Goal: Transaction & Acquisition: Purchase product/service

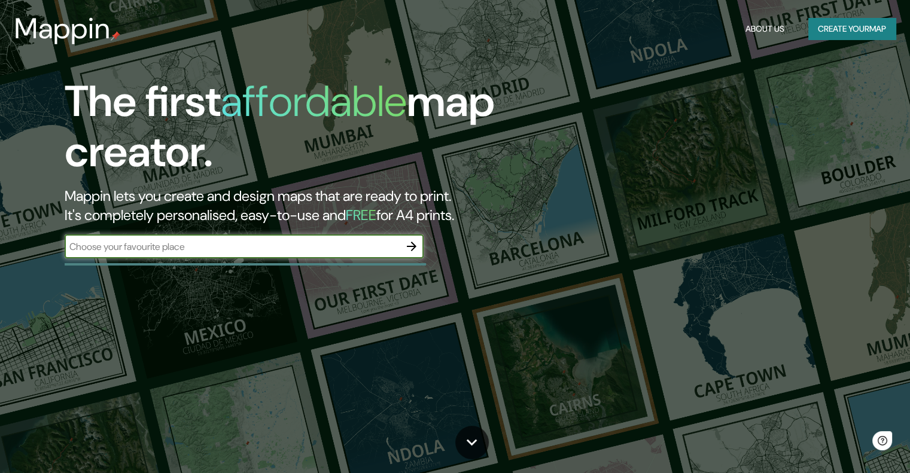
click at [323, 248] on input "text" at bounding box center [232, 247] width 335 height 14
type input "comas"
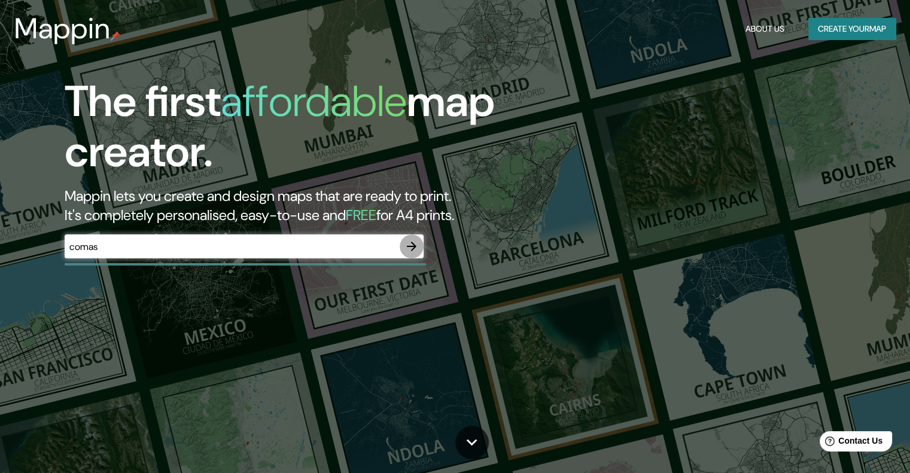
click at [407, 253] on icon "button" at bounding box center [411, 246] width 14 height 14
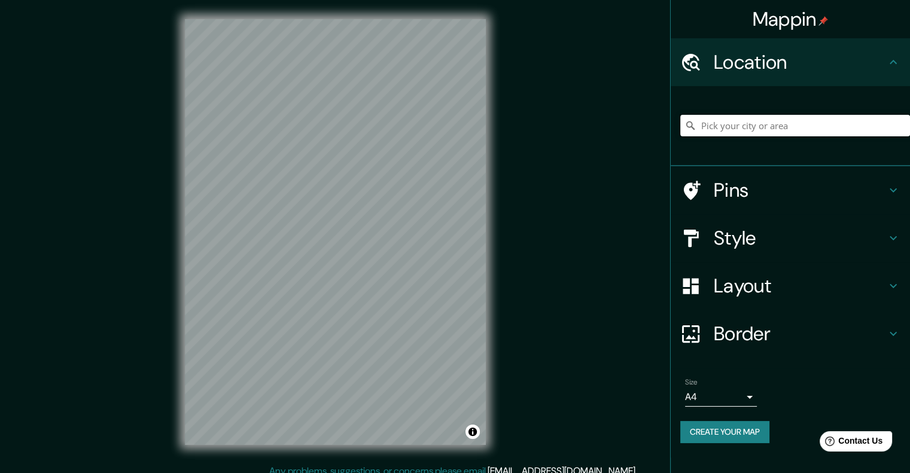
click at [801, 129] on input "Pick your city or area" at bounding box center [795, 126] width 230 height 22
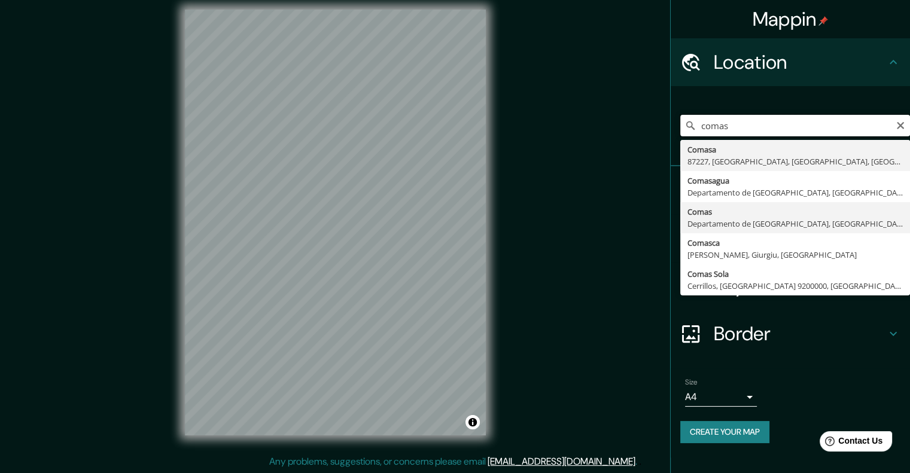
scroll to position [10, 0]
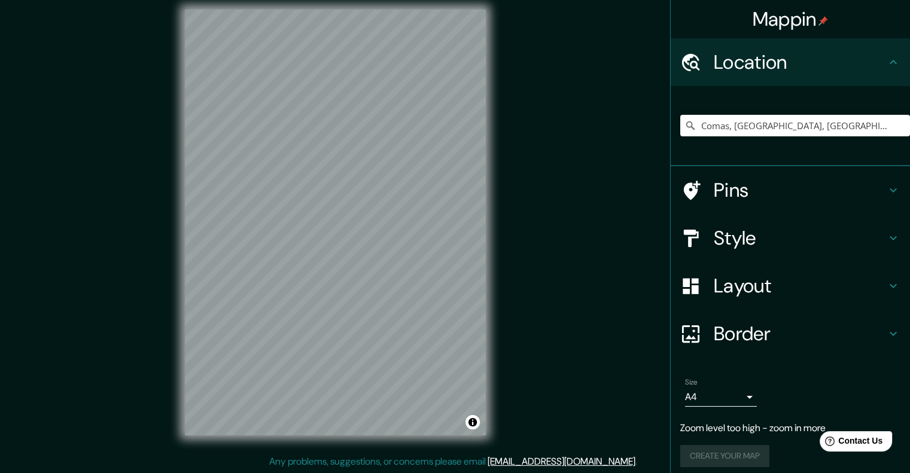
click at [742, 231] on h4 "Style" at bounding box center [799, 238] width 172 height 24
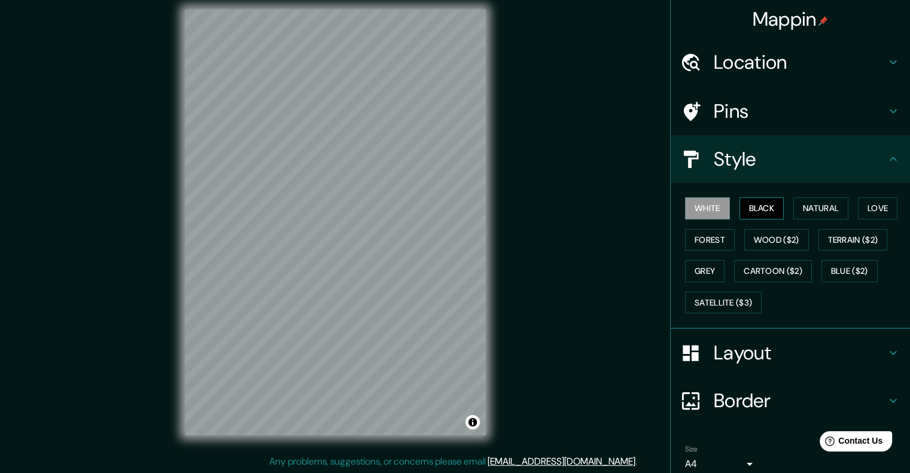
click at [739, 212] on button "Black" at bounding box center [761, 208] width 45 height 22
click at [715, 210] on button "White" at bounding box center [707, 208] width 45 height 22
click at [695, 243] on button "Forest" at bounding box center [710, 240] width 50 height 22
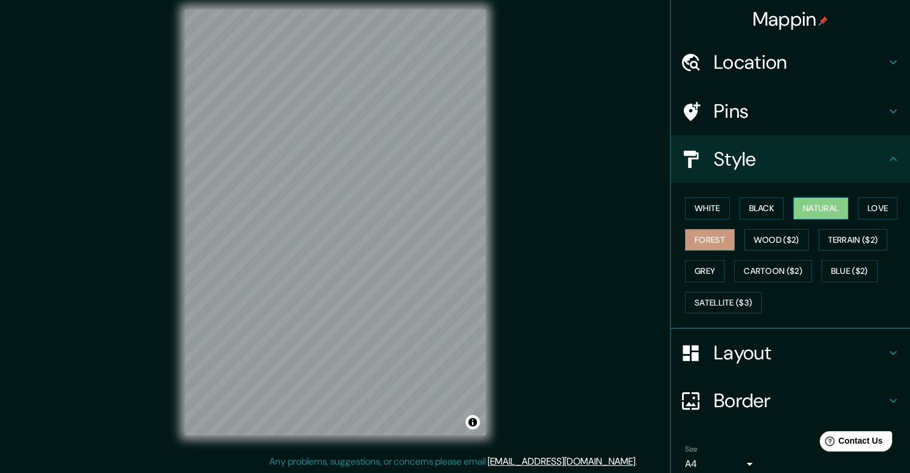
click at [828, 207] on button "Natural" at bounding box center [820, 208] width 55 height 22
click at [782, 57] on h4 "Location" at bounding box center [799, 62] width 172 height 24
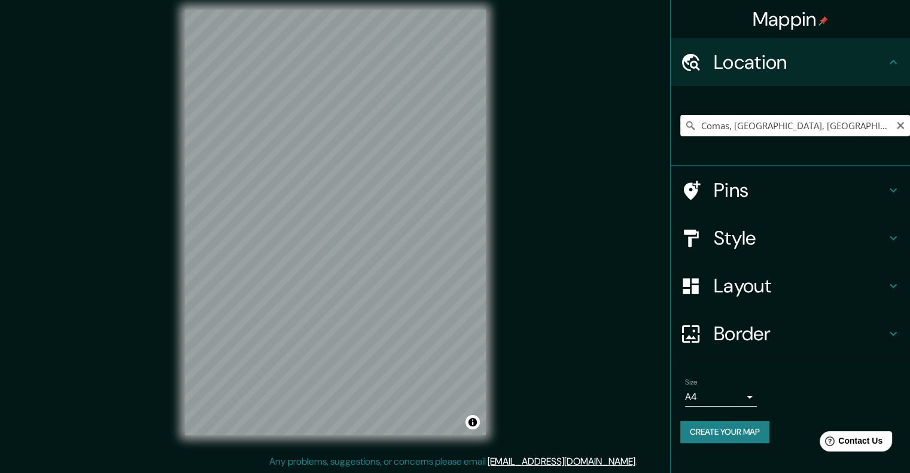
click at [762, 129] on input "Comas, [GEOGRAPHIC_DATA], [GEOGRAPHIC_DATA]" at bounding box center [795, 126] width 230 height 22
drag, startPoint x: 833, startPoint y: 127, endPoint x: 735, endPoint y: 131, distance: 98.1
click at [735, 131] on input "Comas, [GEOGRAPHIC_DATA], [GEOGRAPHIC_DATA]" at bounding box center [795, 126] width 230 height 22
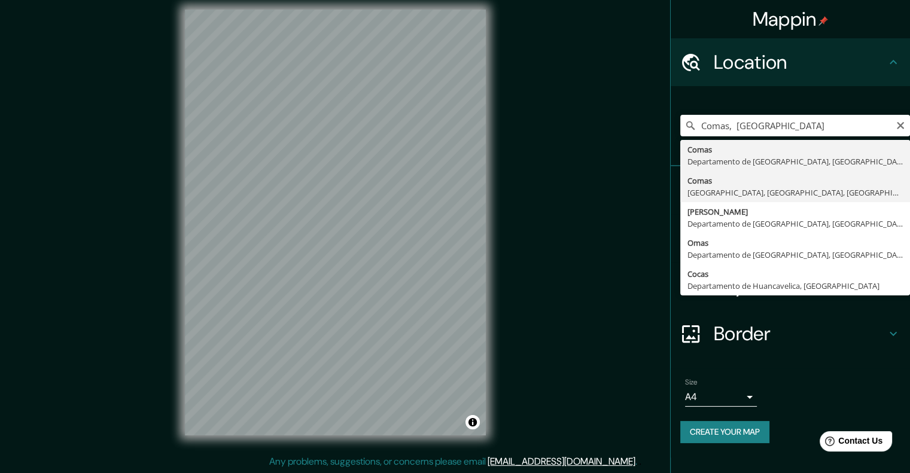
type input "Comas, [GEOGRAPHIC_DATA], [GEOGRAPHIC_DATA], [GEOGRAPHIC_DATA]"
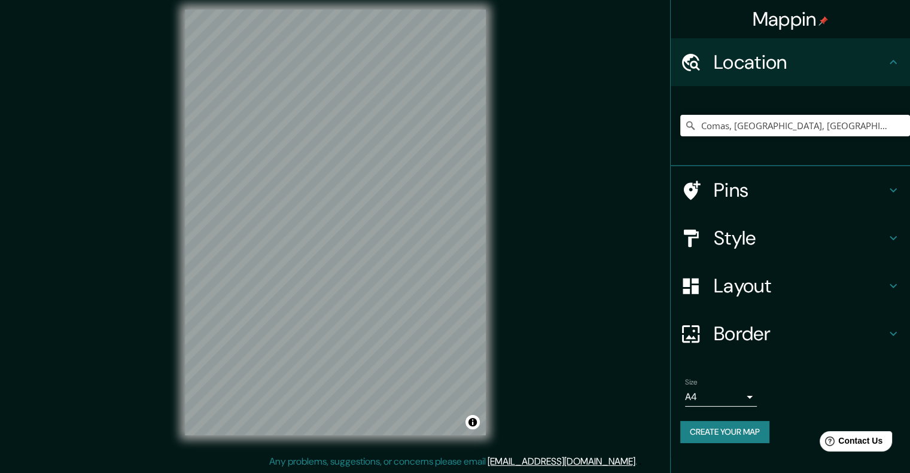
click at [797, 237] on h4 "Style" at bounding box center [799, 238] width 172 height 24
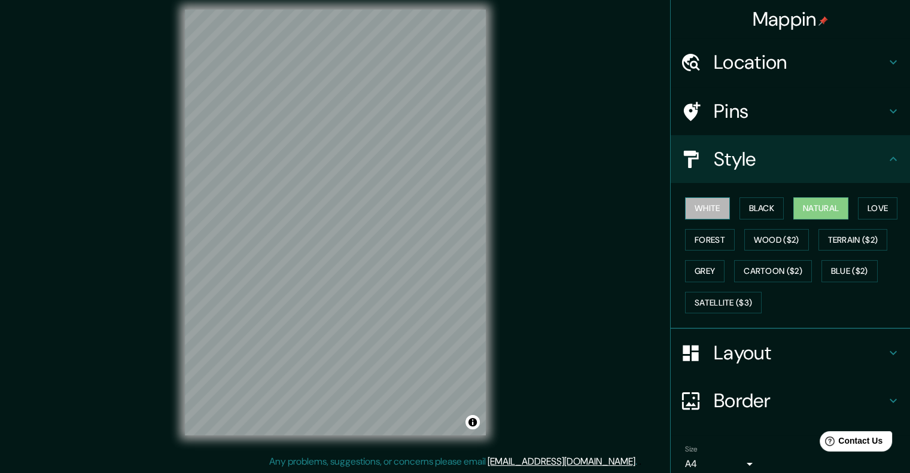
click at [703, 207] on button "White" at bounding box center [707, 208] width 45 height 22
click at [780, 207] on div "White Black Natural Love Forest Wood ($2) Terrain ($2) Grey Cartoon ($2) Blue (…" at bounding box center [795, 256] width 230 height 126
click at [757, 207] on button "Black" at bounding box center [761, 208] width 45 height 22
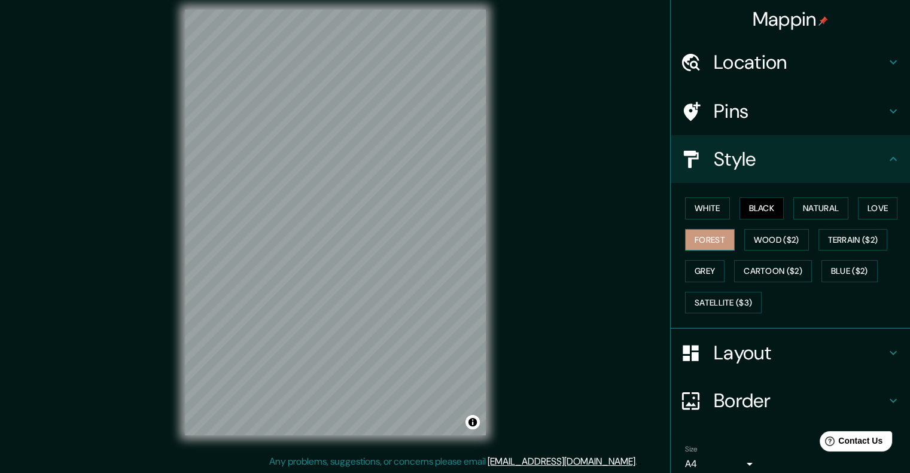
click at [706, 231] on button "Forest" at bounding box center [710, 240] width 50 height 22
click at [706, 207] on button "White" at bounding box center [707, 208] width 45 height 22
click at [706, 226] on div "White Black Natural Love Forest Wood ($2) Terrain ($2) Grey Cartoon ($2) Blue (…" at bounding box center [795, 256] width 230 height 126
click at [707, 232] on button "Forest" at bounding box center [710, 240] width 50 height 22
click at [704, 267] on button "Grey" at bounding box center [704, 271] width 39 height 22
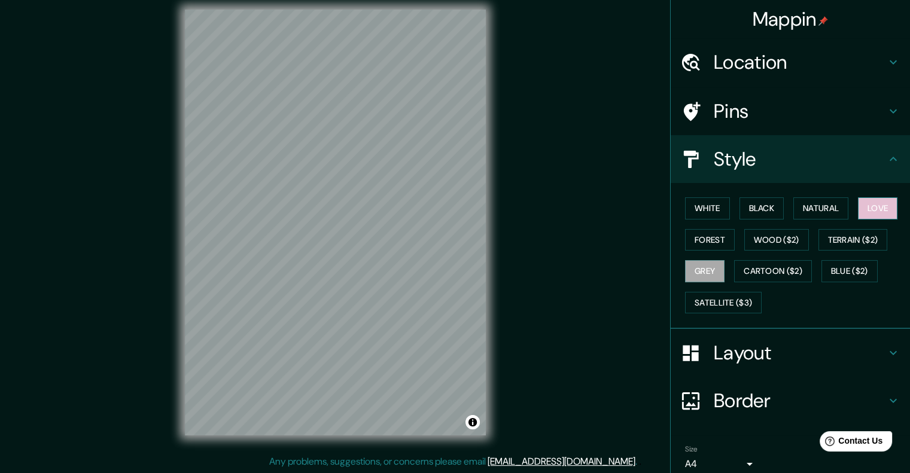
click at [863, 207] on button "Love" at bounding box center [876, 208] width 39 height 22
click at [840, 207] on button "Natural" at bounding box center [820, 208] width 55 height 22
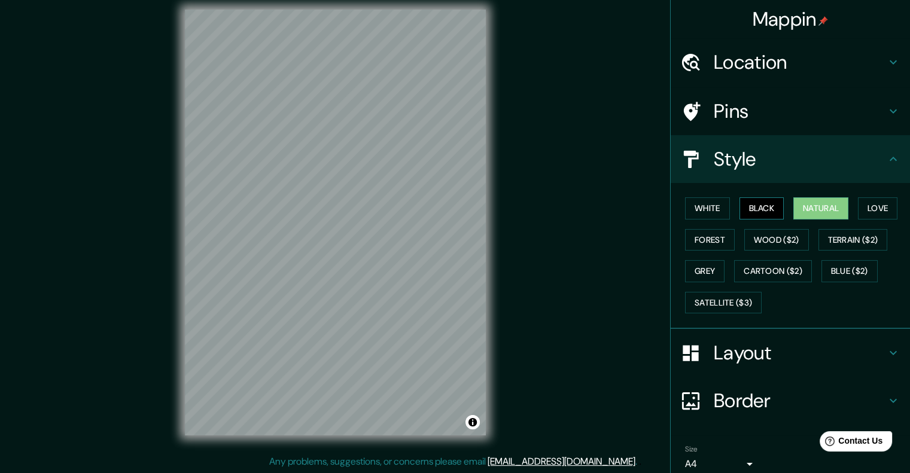
click at [761, 206] on button "Black" at bounding box center [761, 208] width 45 height 22
click at [709, 209] on button "White" at bounding box center [707, 208] width 45 height 22
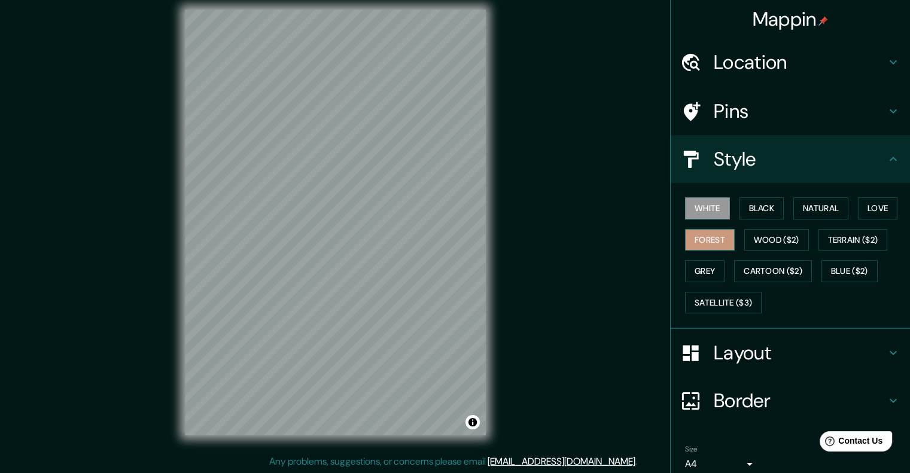
click at [707, 232] on button "Forest" at bounding box center [710, 240] width 50 height 22
click at [711, 262] on button "Grey" at bounding box center [704, 271] width 39 height 22
click at [748, 210] on button "Black" at bounding box center [761, 208] width 45 height 22
click at [707, 273] on button "Grey" at bounding box center [704, 271] width 39 height 22
click at [739, 209] on button "Black" at bounding box center [761, 208] width 45 height 22
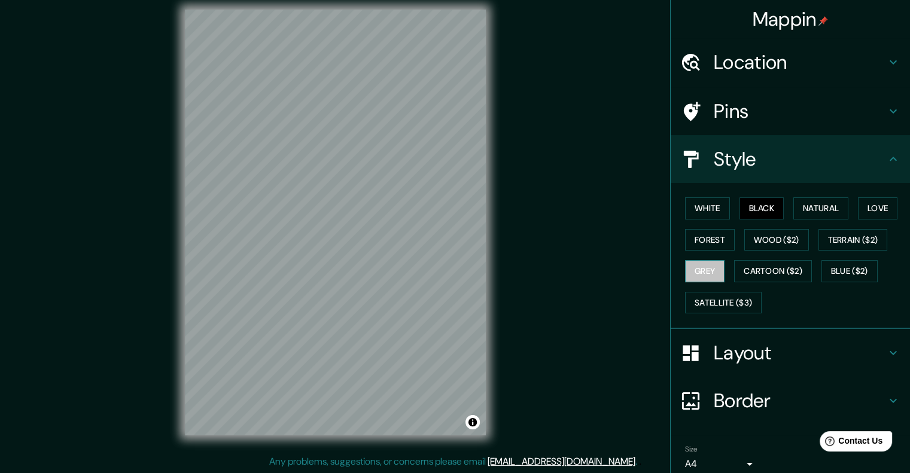
click at [706, 280] on button "Grey" at bounding box center [704, 271] width 39 height 22
click at [756, 215] on button "Black" at bounding box center [761, 208] width 45 height 22
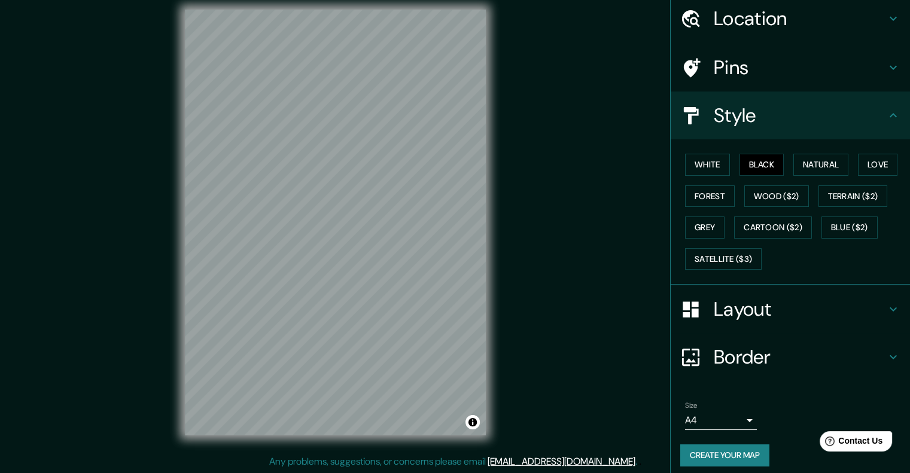
scroll to position [49, 0]
